Goal: Information Seeking & Learning: Learn about a topic

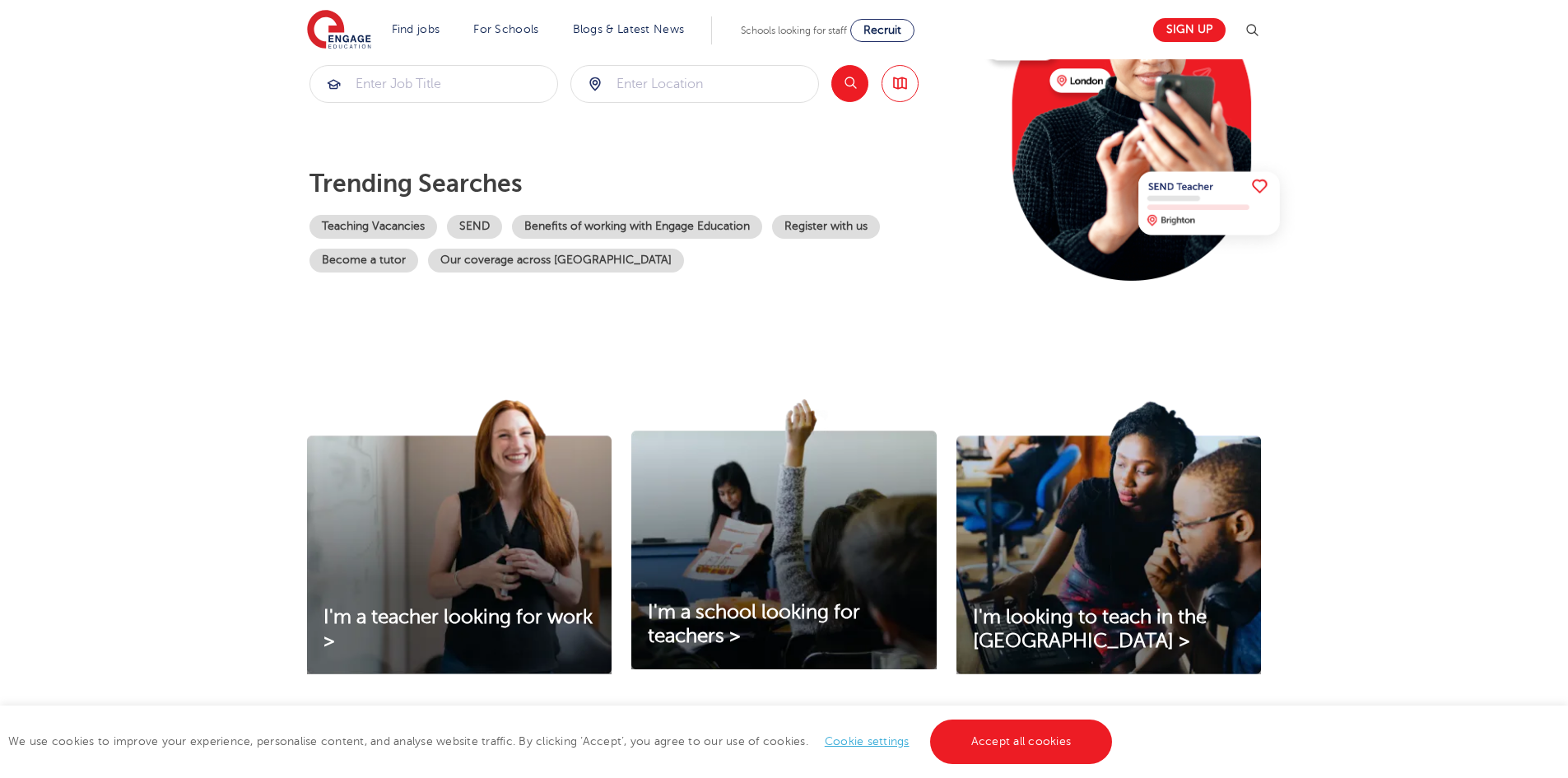
scroll to position [247, 0]
click at [418, 93] on input "search" at bounding box center [434, 85] width 247 height 36
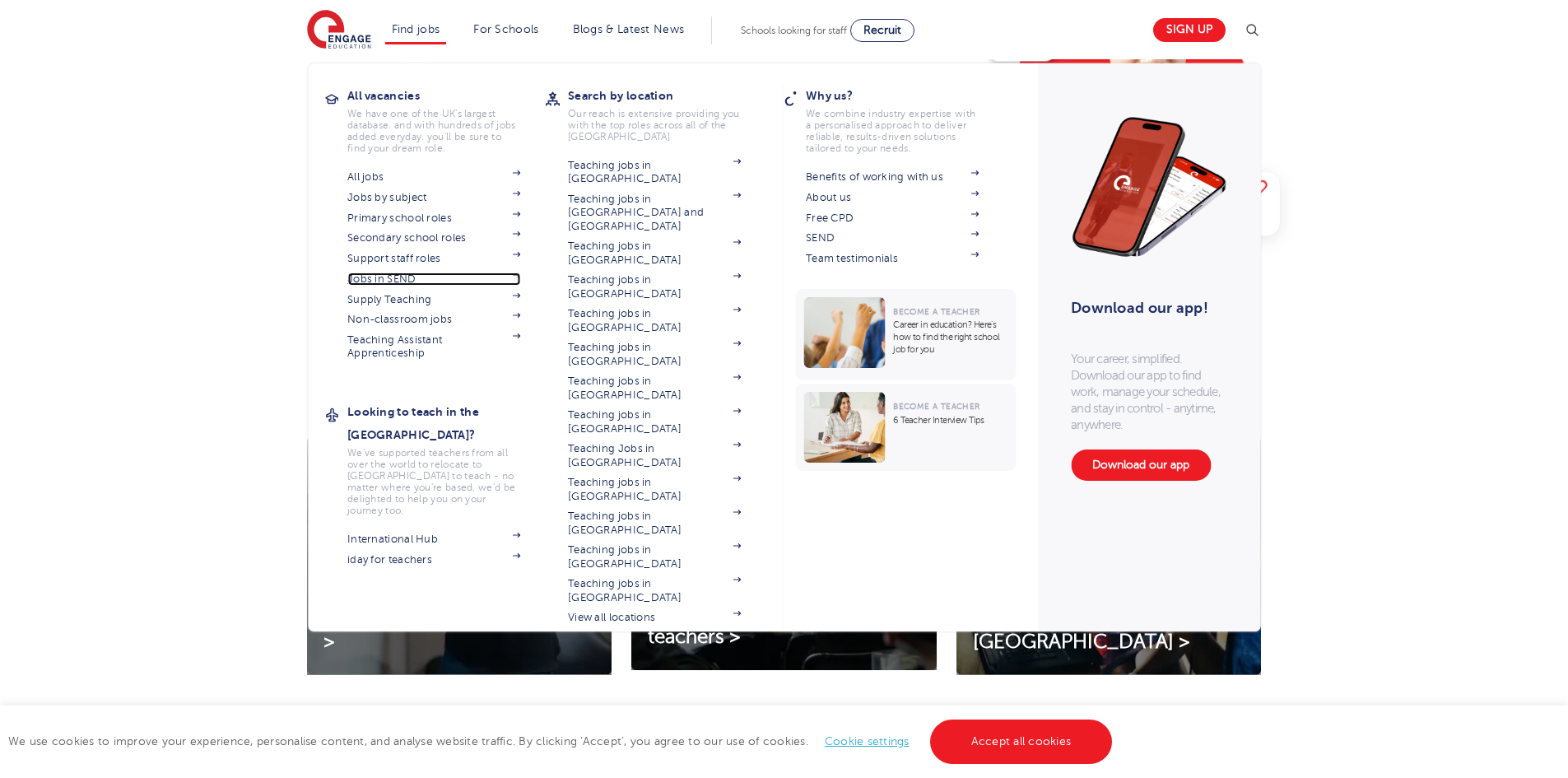
click at [434, 278] on link "Jobs in SEND" at bounding box center [433, 279] width 172 height 13
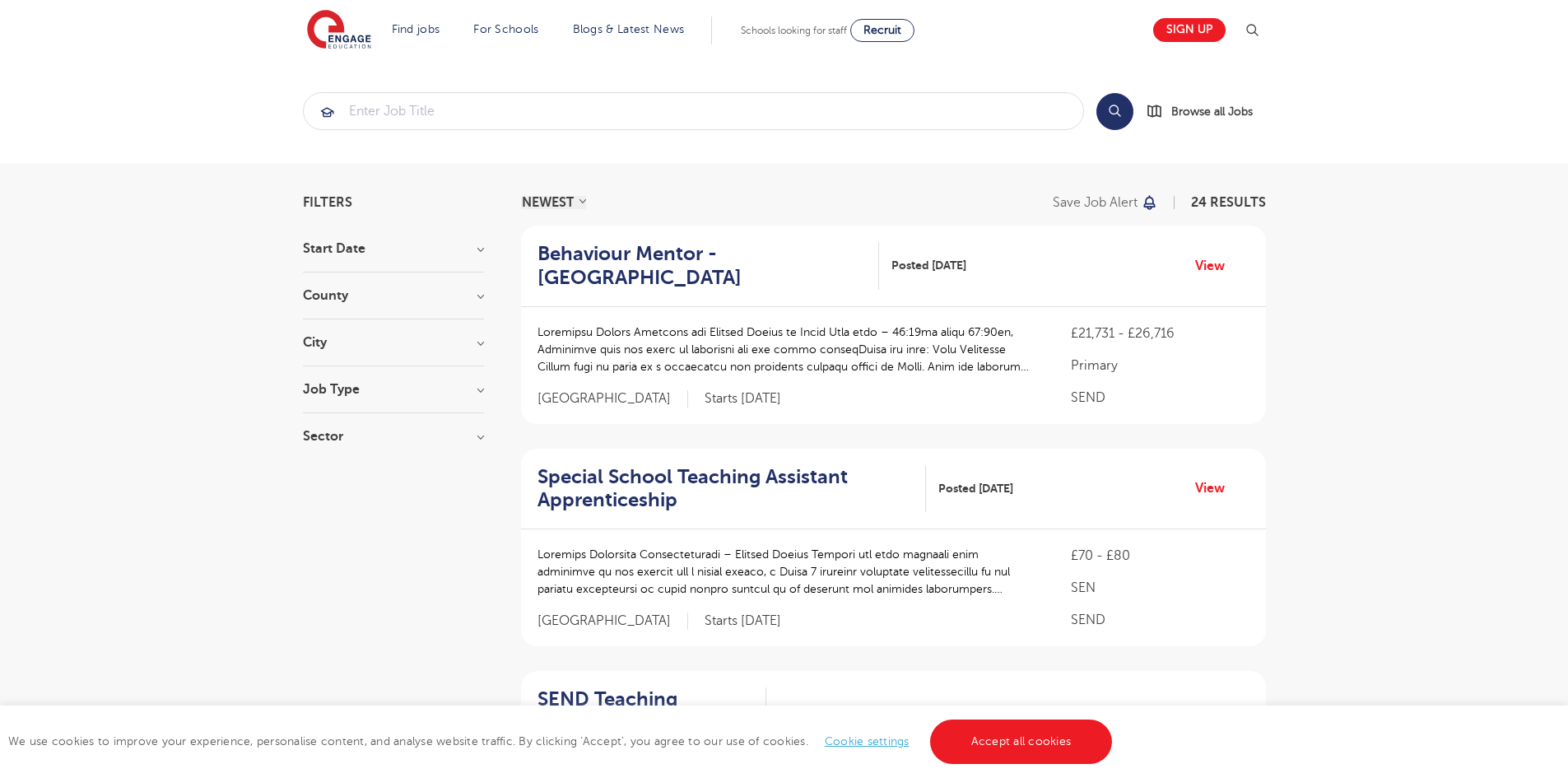
click at [793, 267] on div "Behaviour Mentor - Leeds Posted 09/10/25" at bounding box center [782, 266] width 489 height 48
